Goal: Transaction & Acquisition: Purchase product/service

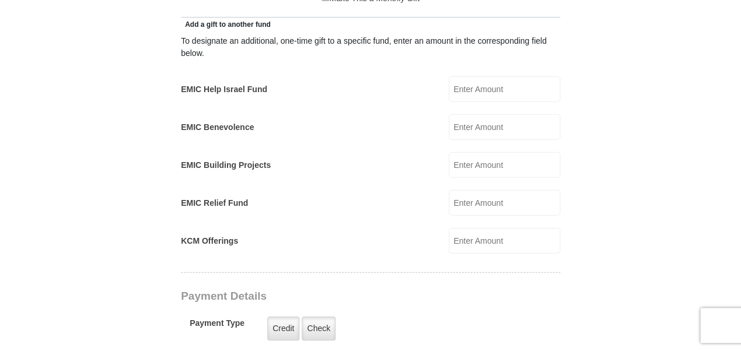
scroll to position [661, 0]
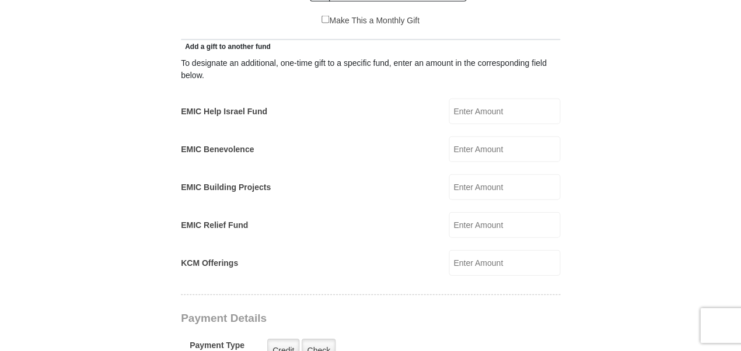
click at [486, 100] on input "EMIC Help Israel Fund" at bounding box center [504, 112] width 111 height 26
type input "10"
click at [495, 147] on div "To designate an additional, one-time gift to a specific fund, enter an amount i…" at bounding box center [370, 163] width 379 height 223
click at [482, 136] on input "EMIC Benevolence" at bounding box center [504, 149] width 111 height 26
type input "10"
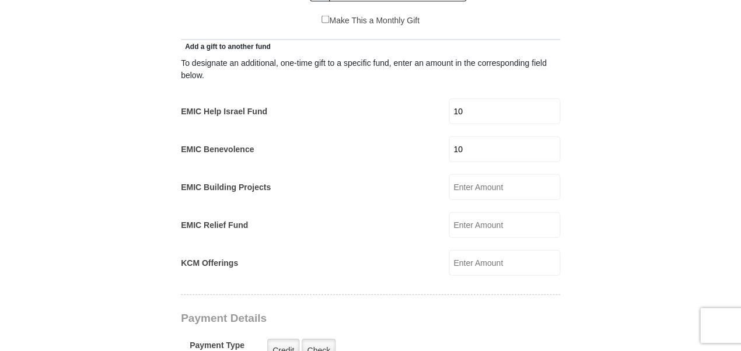
click at [565, 171] on form "[GEOGRAPHIC_DATA][DEMOGRAPHIC_DATA] Online Giving Because of gifts like yours, …" at bounding box center [370, 257] width 665 height 1745
click at [503, 176] on input "EMIC Building Projects" at bounding box center [504, 187] width 111 height 26
type input "10"
click at [613, 193] on form "[GEOGRAPHIC_DATA][DEMOGRAPHIC_DATA] Online Giving Because of gifts like yours, …" at bounding box center [370, 267] width 665 height 1764
click at [502, 212] on input "EMIC Relief Fund" at bounding box center [504, 225] width 111 height 26
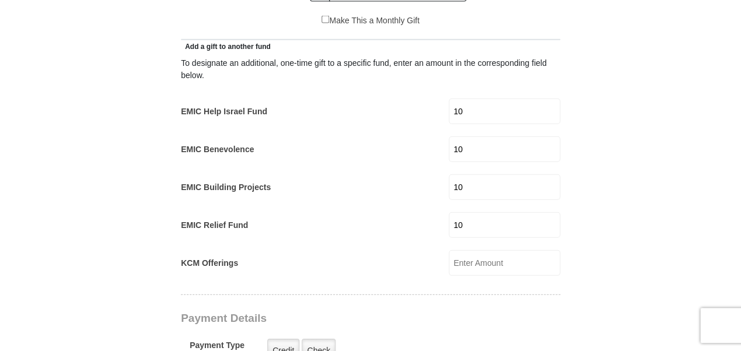
type input "10"
click at [565, 220] on form "[GEOGRAPHIC_DATA][DEMOGRAPHIC_DATA] Online Giving Because of gifts like yours, …" at bounding box center [370, 276] width 665 height 1783
click at [475, 250] on input "KCM Offerings" at bounding box center [504, 263] width 111 height 26
type input "10"
click at [577, 234] on form "[GEOGRAPHIC_DATA][DEMOGRAPHIC_DATA] Online Giving Because of gifts like yours, …" at bounding box center [370, 286] width 665 height 1802
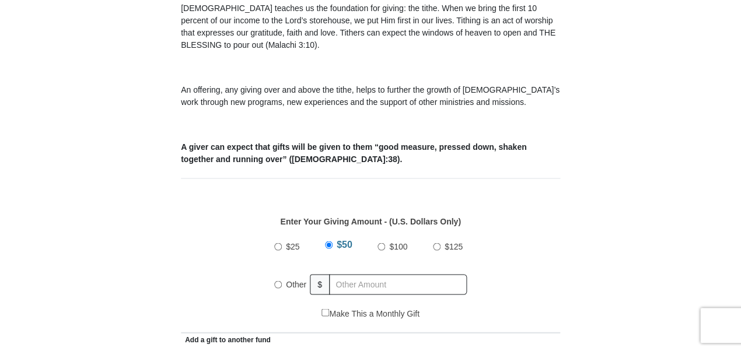
scroll to position [395, 0]
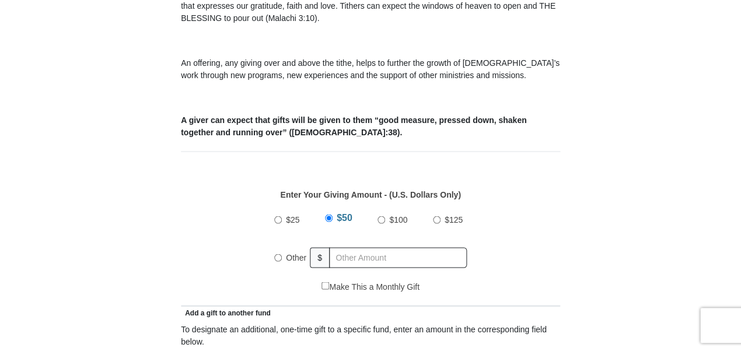
click at [300, 253] on span "Other" at bounding box center [296, 257] width 20 height 9
click at [282, 254] on input "Other" at bounding box center [278, 258] width 8 height 8
radio input "true"
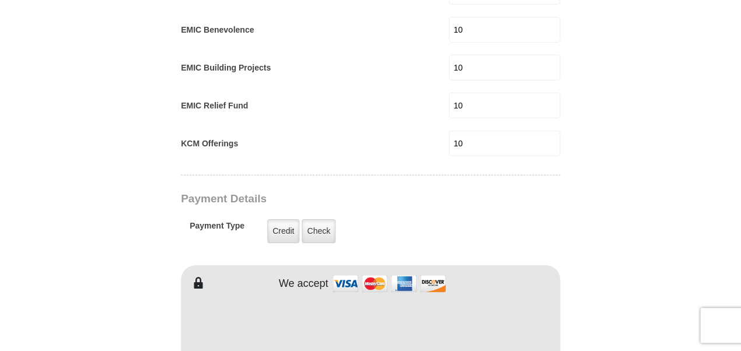
scroll to position [808, 0]
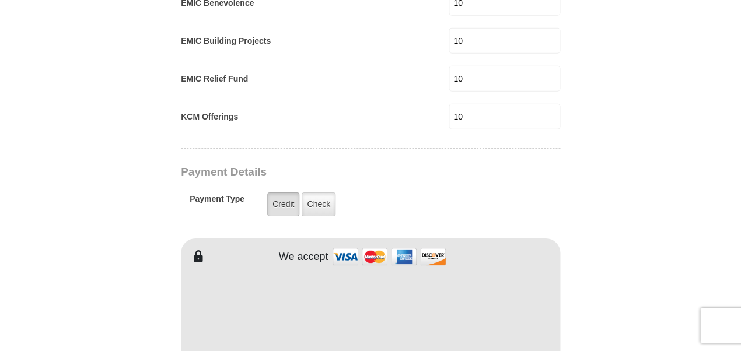
click at [280, 192] on label "Credit" at bounding box center [283, 204] width 32 height 24
click at [0, 0] on input "Credit" at bounding box center [0, 0] width 0 height 0
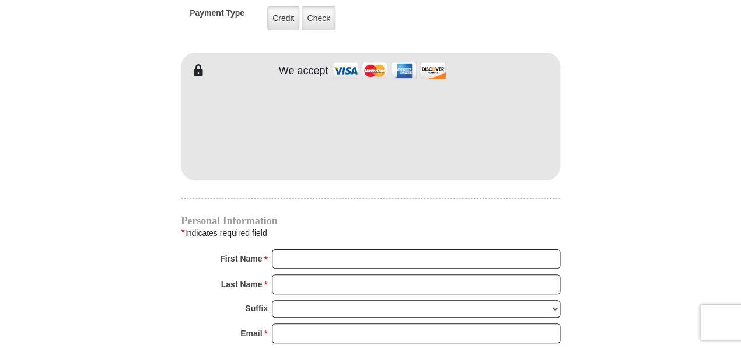
scroll to position [624, 0]
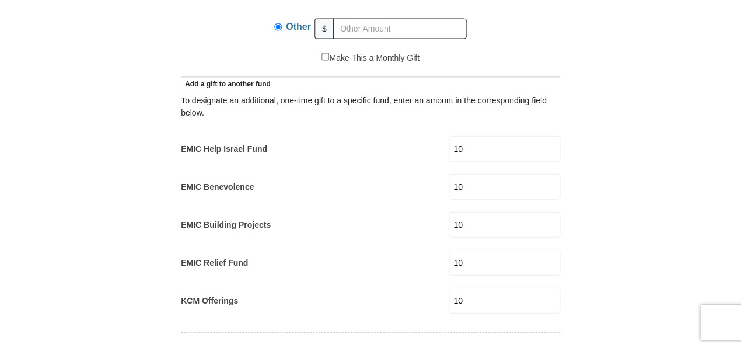
click at [472, 136] on input "10" at bounding box center [504, 149] width 111 height 26
drag, startPoint x: 478, startPoint y: 125, endPoint x: 459, endPoint y: 128, distance: 19.5
click at [458, 136] on div "EMIC Help Israel Fund 10 EMIC Help Israel Fund Amount must be a valid number Ma…" at bounding box center [370, 149] width 379 height 26
click at [472, 174] on input "10" at bounding box center [504, 187] width 111 height 26
drag, startPoint x: 480, startPoint y: 165, endPoint x: 450, endPoint y: 165, distance: 29.7
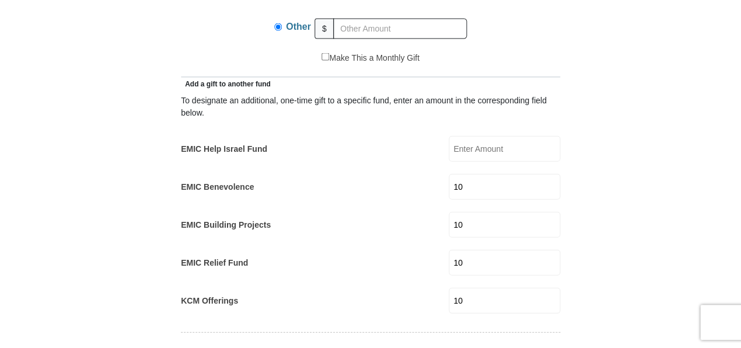
click at [450, 174] on div "EMIC Benevolence 10 EMIC Benevolence Amount must be a valid number Make This a …" at bounding box center [370, 187] width 379 height 26
click at [481, 212] on input "10" at bounding box center [504, 225] width 111 height 26
drag, startPoint x: 479, startPoint y: 205, endPoint x: 448, endPoint y: 208, distance: 31.6
click at [448, 212] on div "EMIC Building Projects EMIC Building Projects Amount must be a valid number Mak…" at bounding box center [370, 225] width 379 height 26
drag, startPoint x: 475, startPoint y: 246, endPoint x: 456, endPoint y: 244, distance: 19.4
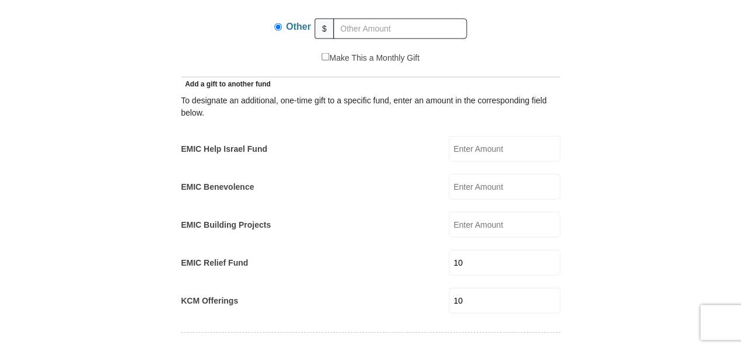
click at [456, 250] on div "EMIC Relief Fund 10 EMIC Relief Fund Amount must be a valid number Make This a …" at bounding box center [370, 263] width 379 height 26
drag, startPoint x: 486, startPoint y: 286, endPoint x: 464, endPoint y: 286, distance: 22.2
click at [464, 288] on input "10" at bounding box center [504, 301] width 111 height 26
click at [471, 136] on input "EMIC Help Israel Fund" at bounding box center [504, 149] width 111 height 26
type input "10"
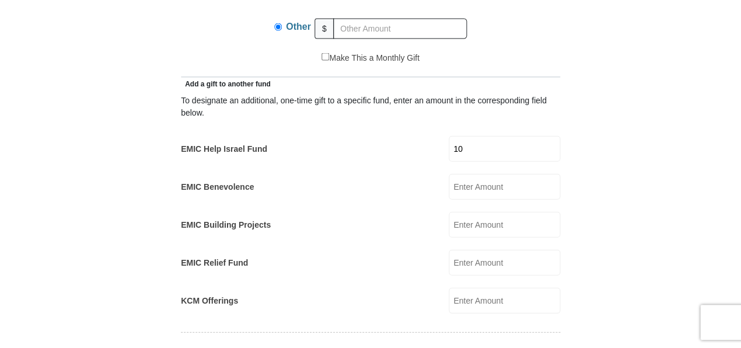
click at [517, 174] on input "EMIC Benevolence" at bounding box center [504, 187] width 111 height 26
type input "5"
click at [498, 212] on input "EMIC Building Projects" at bounding box center [504, 225] width 111 height 26
type input "5"
click at [503, 250] on input "EMIC Relief Fund" at bounding box center [504, 263] width 111 height 26
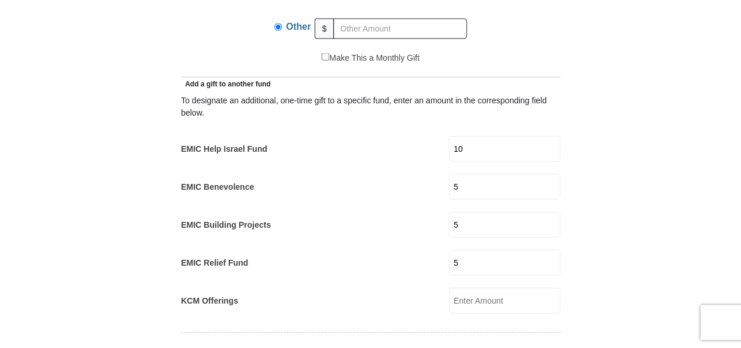
type input "5"
click at [506, 288] on input "KCM Offerings" at bounding box center [504, 301] width 111 height 26
type input "5"
click at [611, 231] on form "[GEOGRAPHIC_DATA][DEMOGRAPHIC_DATA] Online Giving Because of gifts like yours, …" at bounding box center [370, 324] width 665 height 1802
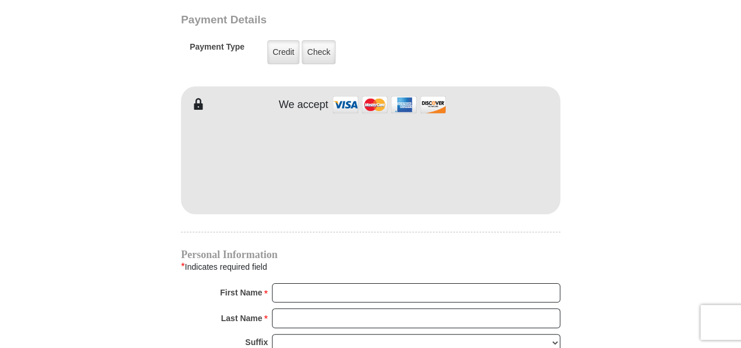
scroll to position [958, 0]
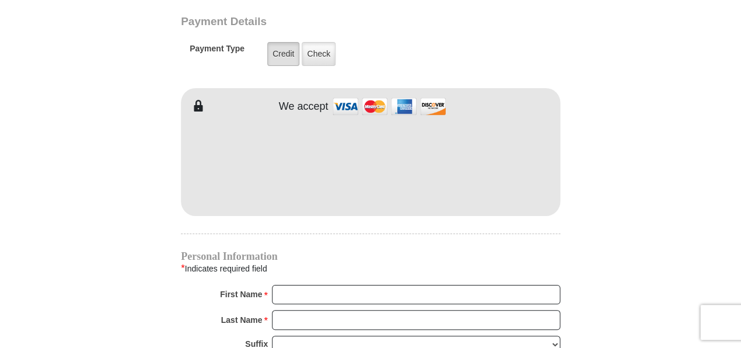
click at [290, 42] on label "Credit" at bounding box center [283, 54] width 32 height 24
click at [0, 0] on input "Credit" at bounding box center [0, 0] width 0 height 0
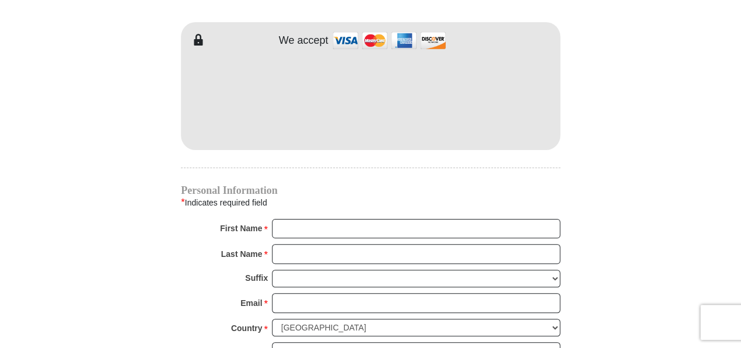
scroll to position [1121, 0]
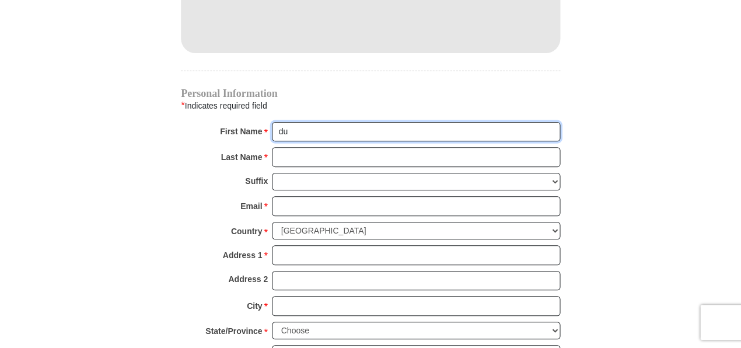
type input "d"
type input "[PERSON_NAME]"
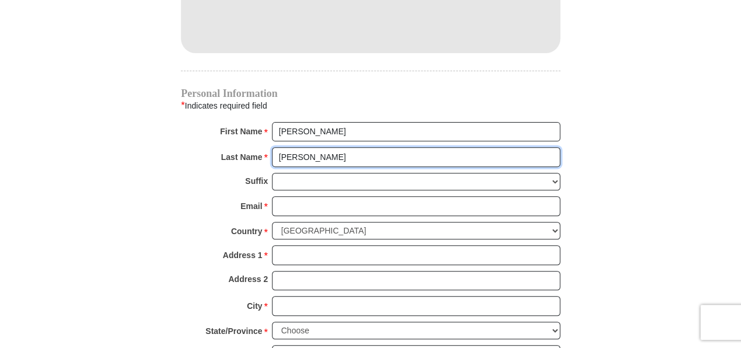
type input "[PERSON_NAME]"
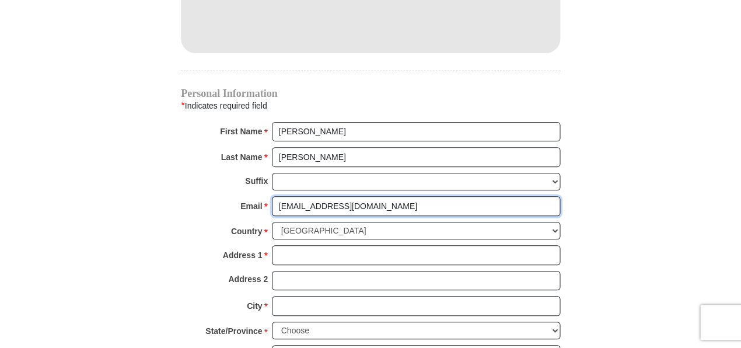
type input "[EMAIL_ADDRESS][DOMAIN_NAME]"
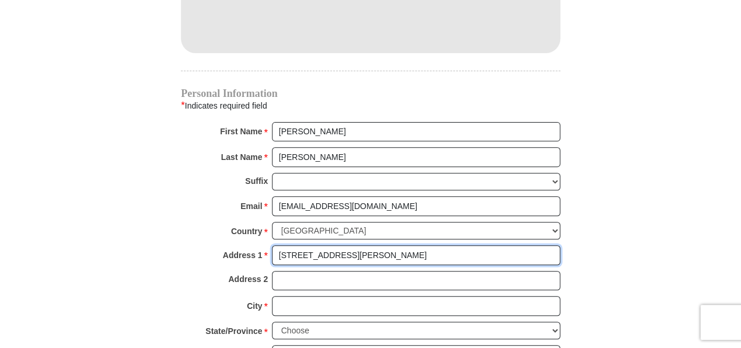
type input "[STREET_ADDRESS][PERSON_NAME]"
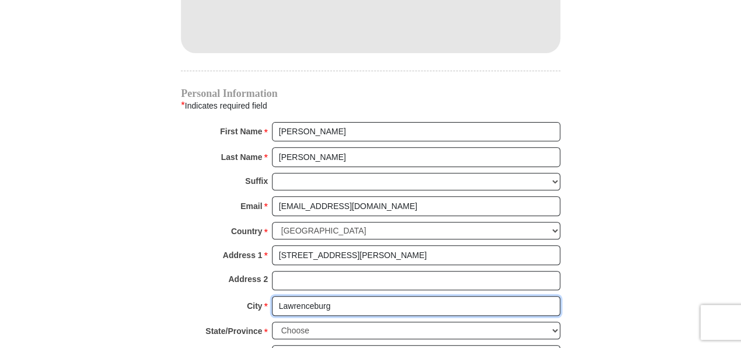
scroll to position [1122, 0]
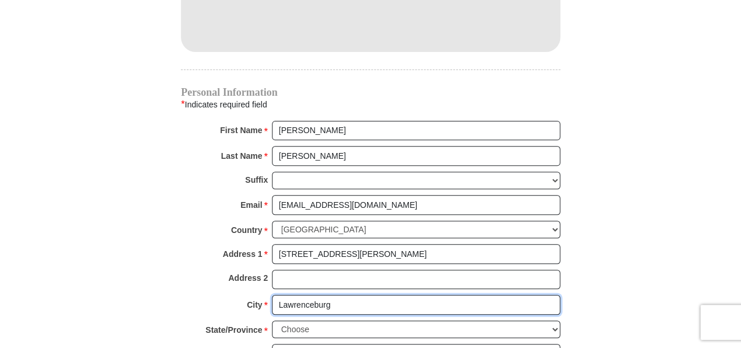
type input "Lawrenceburg"
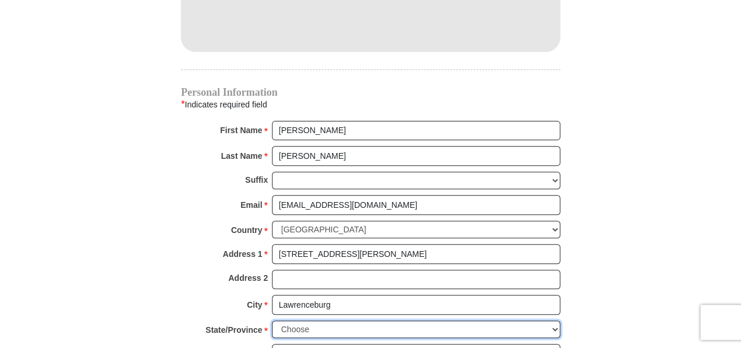
select select "KY"
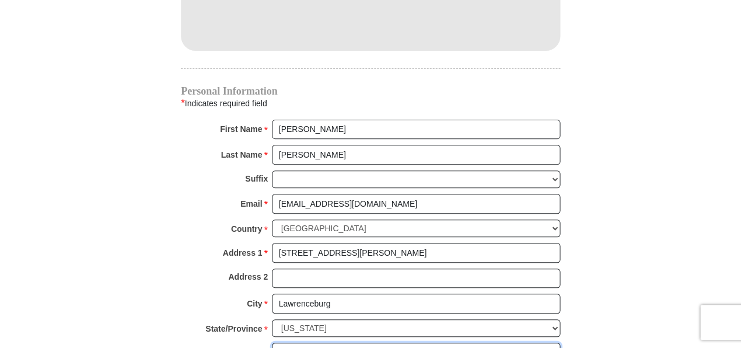
scroll to position [1216, 0]
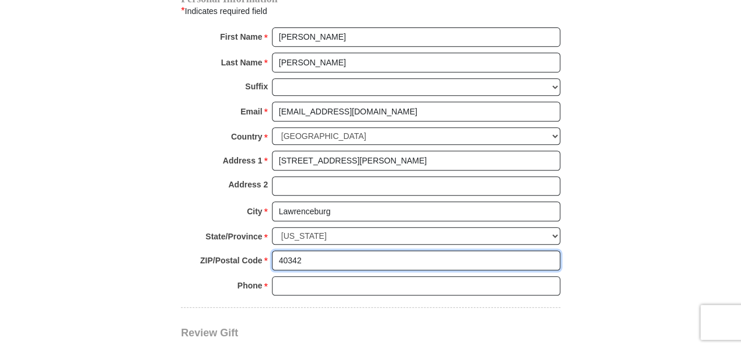
type input "40342"
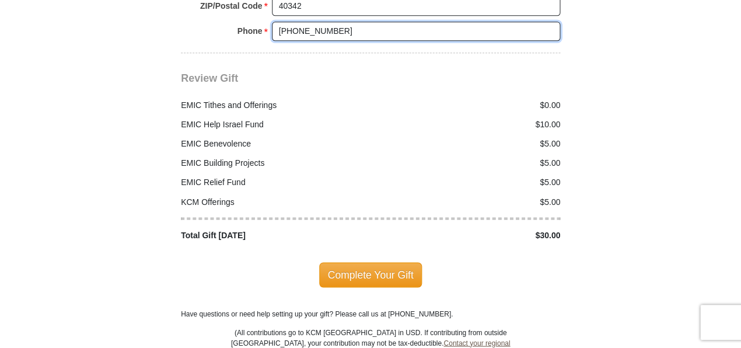
scroll to position [1468, 0]
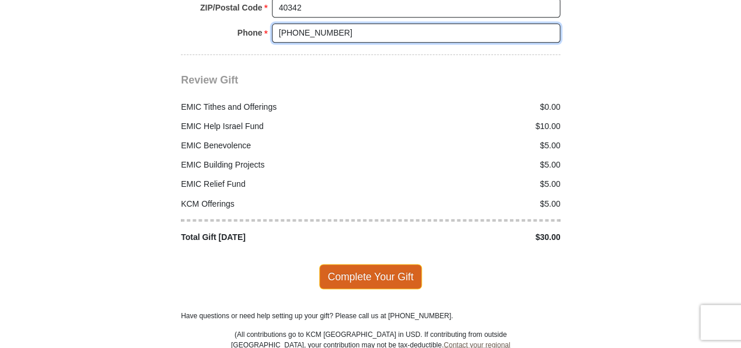
type input "[PHONE_NUMBER]"
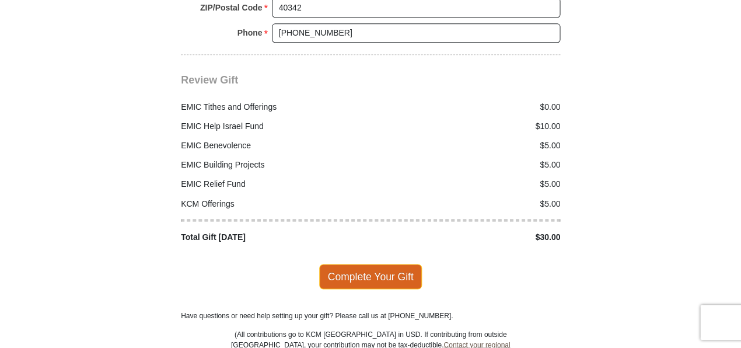
click at [380, 264] on span "Complete Your Gift" at bounding box center [370, 276] width 103 height 24
